Goal: Navigation & Orientation: Find specific page/section

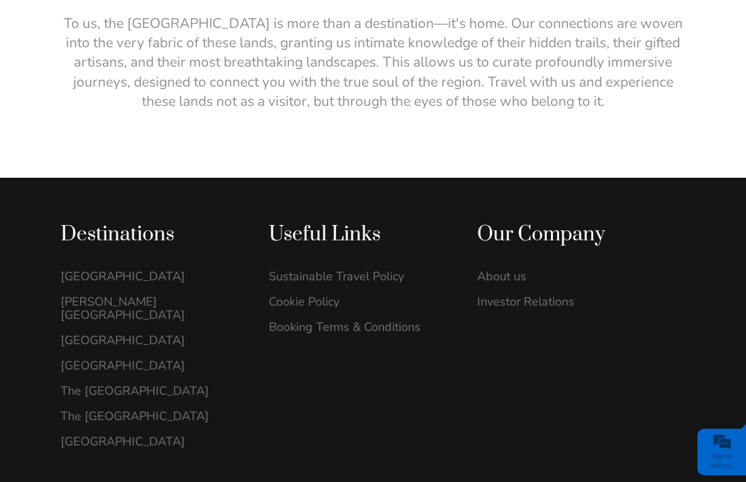
scroll to position [2594, 0]
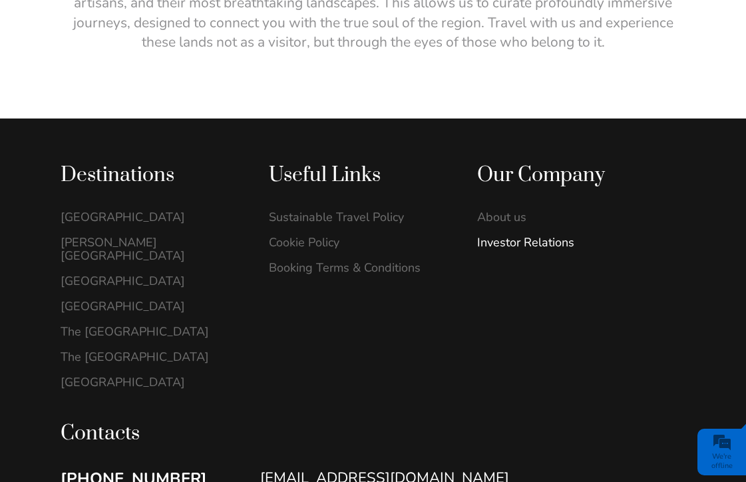
click at [514, 236] on link "Investor Relations" at bounding box center [567, 242] width 180 height 13
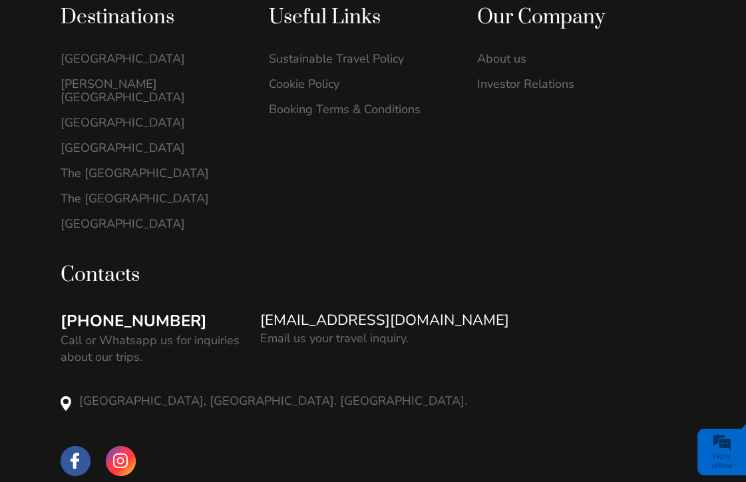
scroll to position [893, 0]
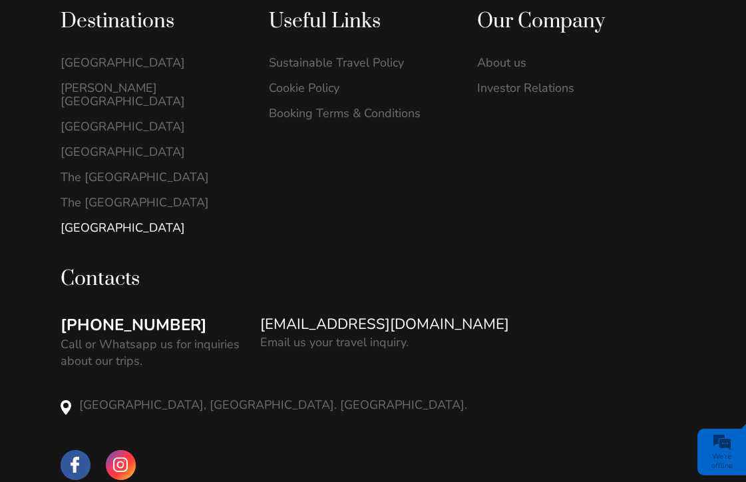
click at [81, 221] on link "[GEOGRAPHIC_DATA]" at bounding box center [151, 227] width 180 height 13
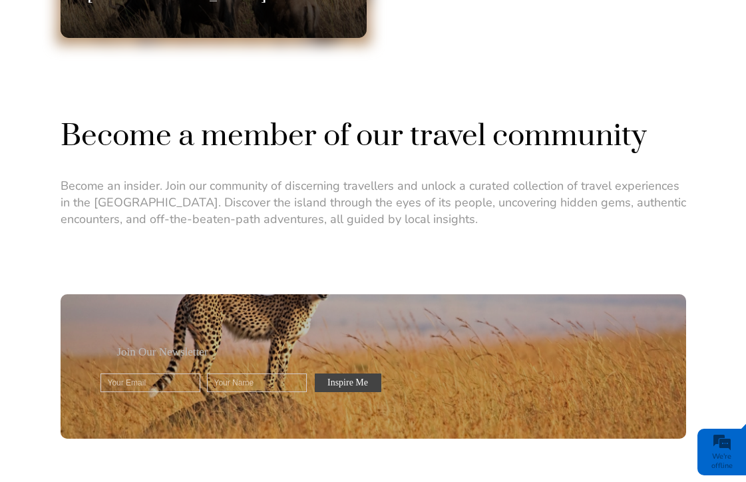
scroll to position [1533, 0]
